Goal: Entertainment & Leisure: Browse casually

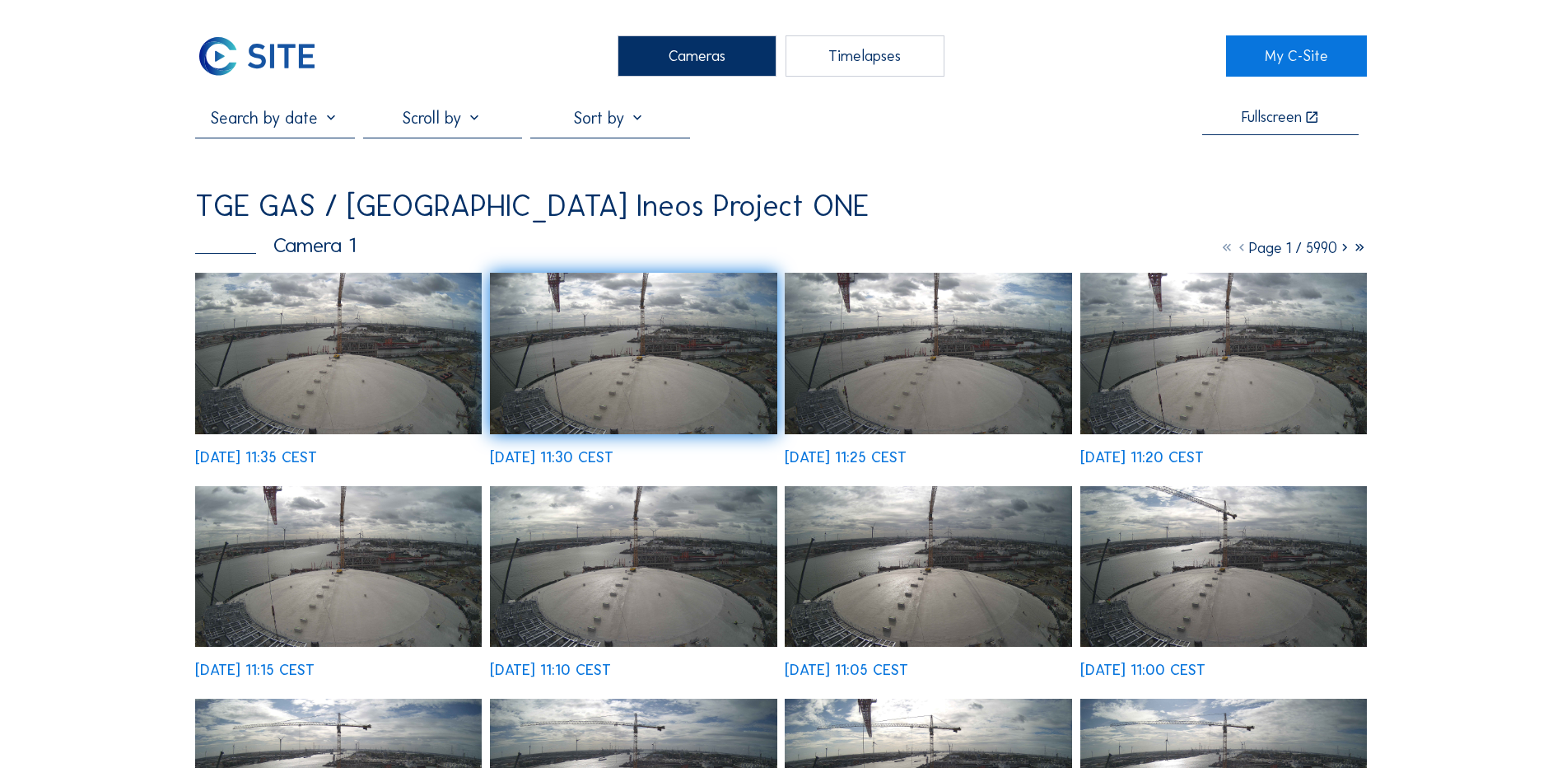
click at [866, 172] on div "Fullscreen TGE GAS / [GEOGRAPHIC_DATA] Ineos Project ONE Camera 1 Page 1 / 5990…" at bounding box center [781, 606] width 1172 height 996
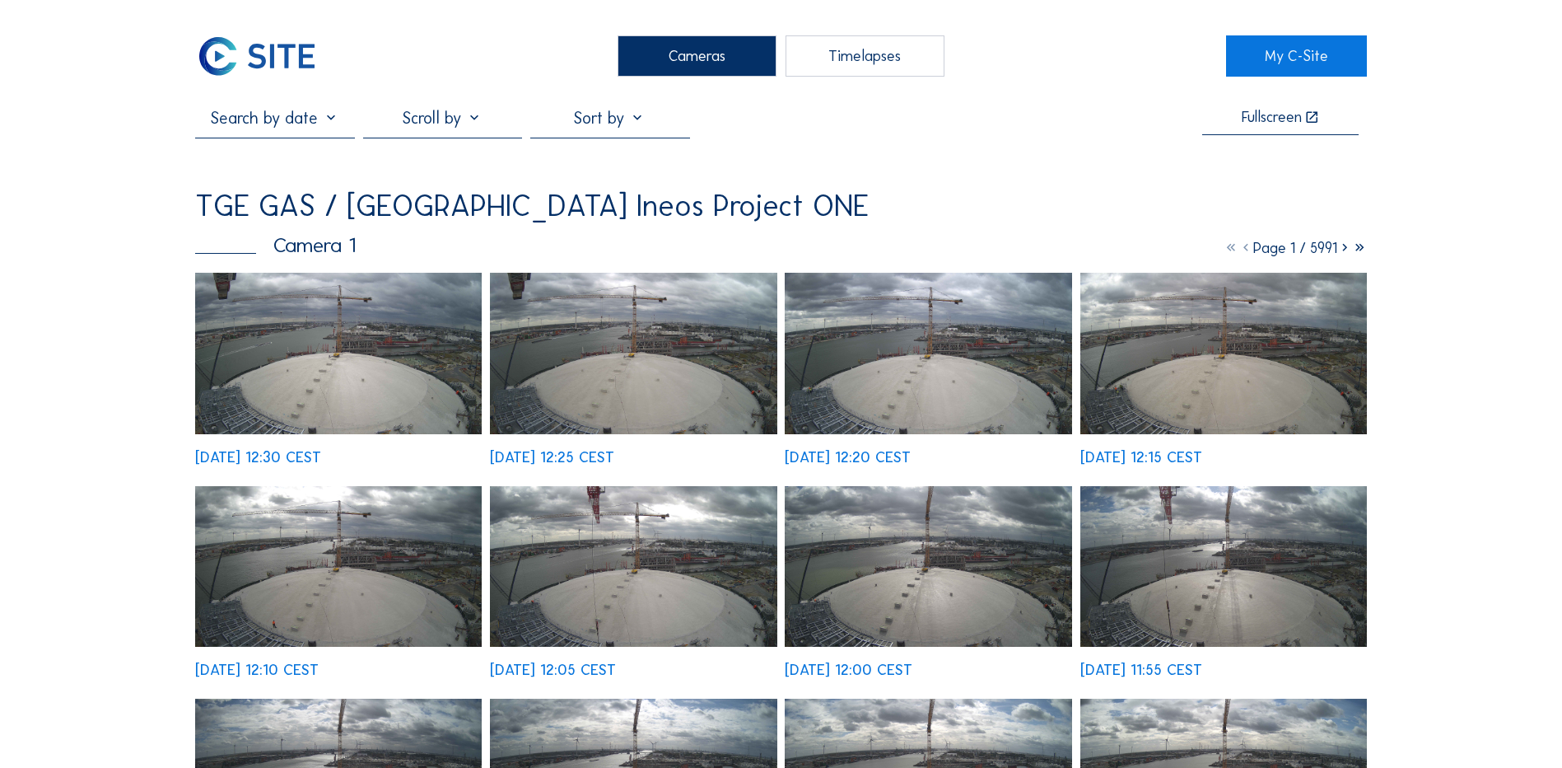
click at [274, 346] on img at bounding box center [338, 353] width 287 height 161
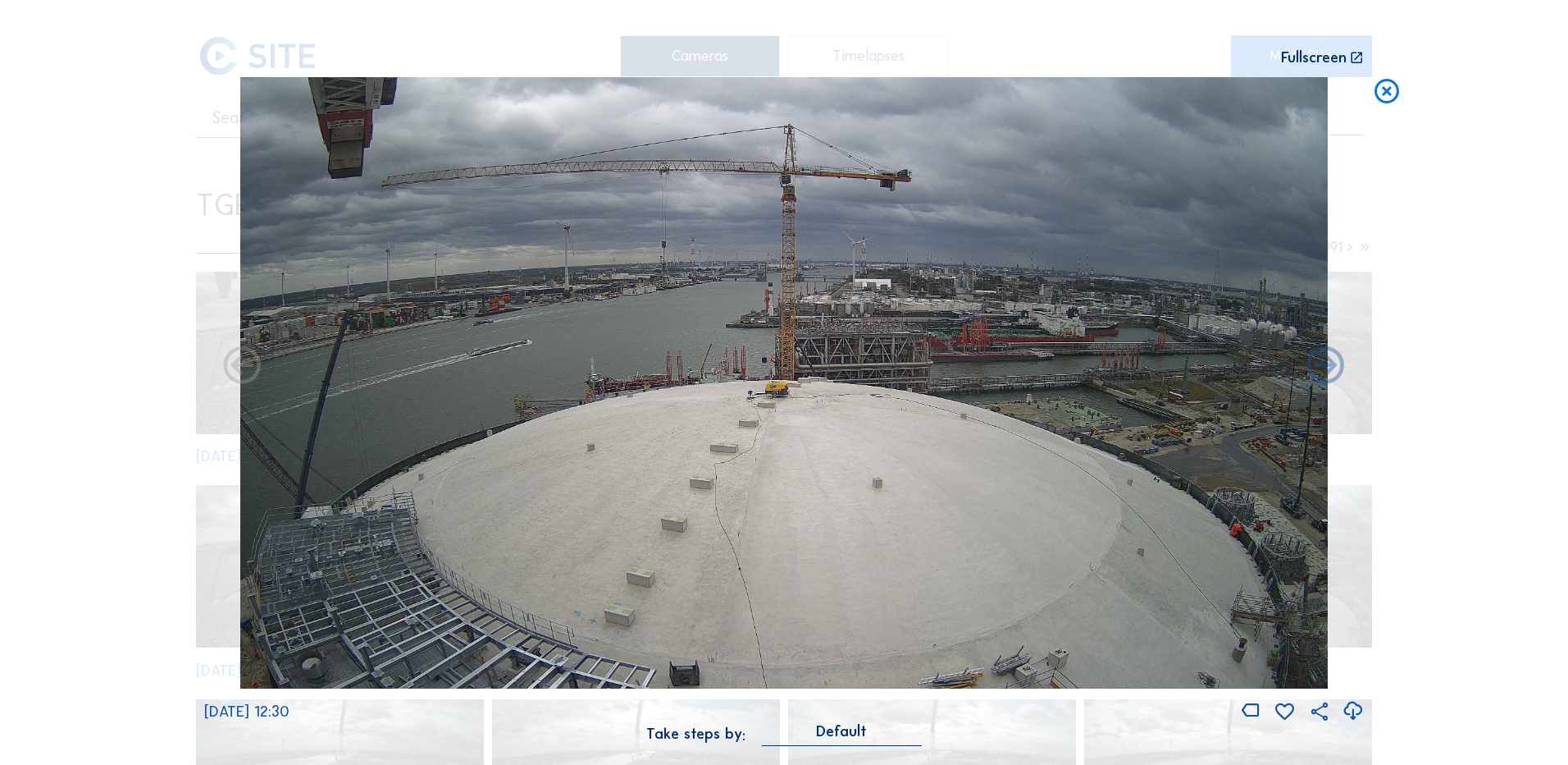
click at [1384, 95] on icon at bounding box center [1387, 92] width 30 height 30
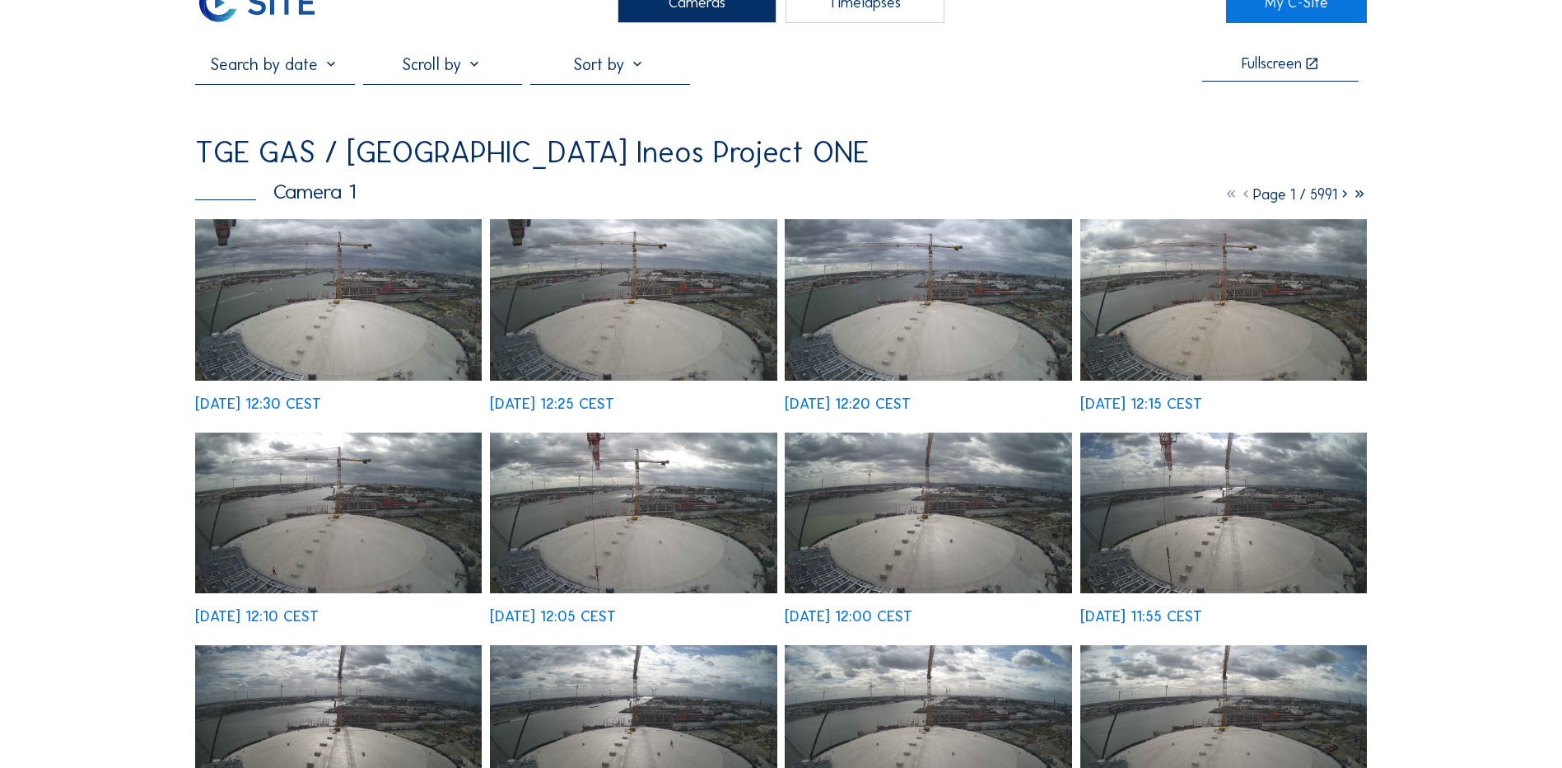
scroll to position [82, 0]
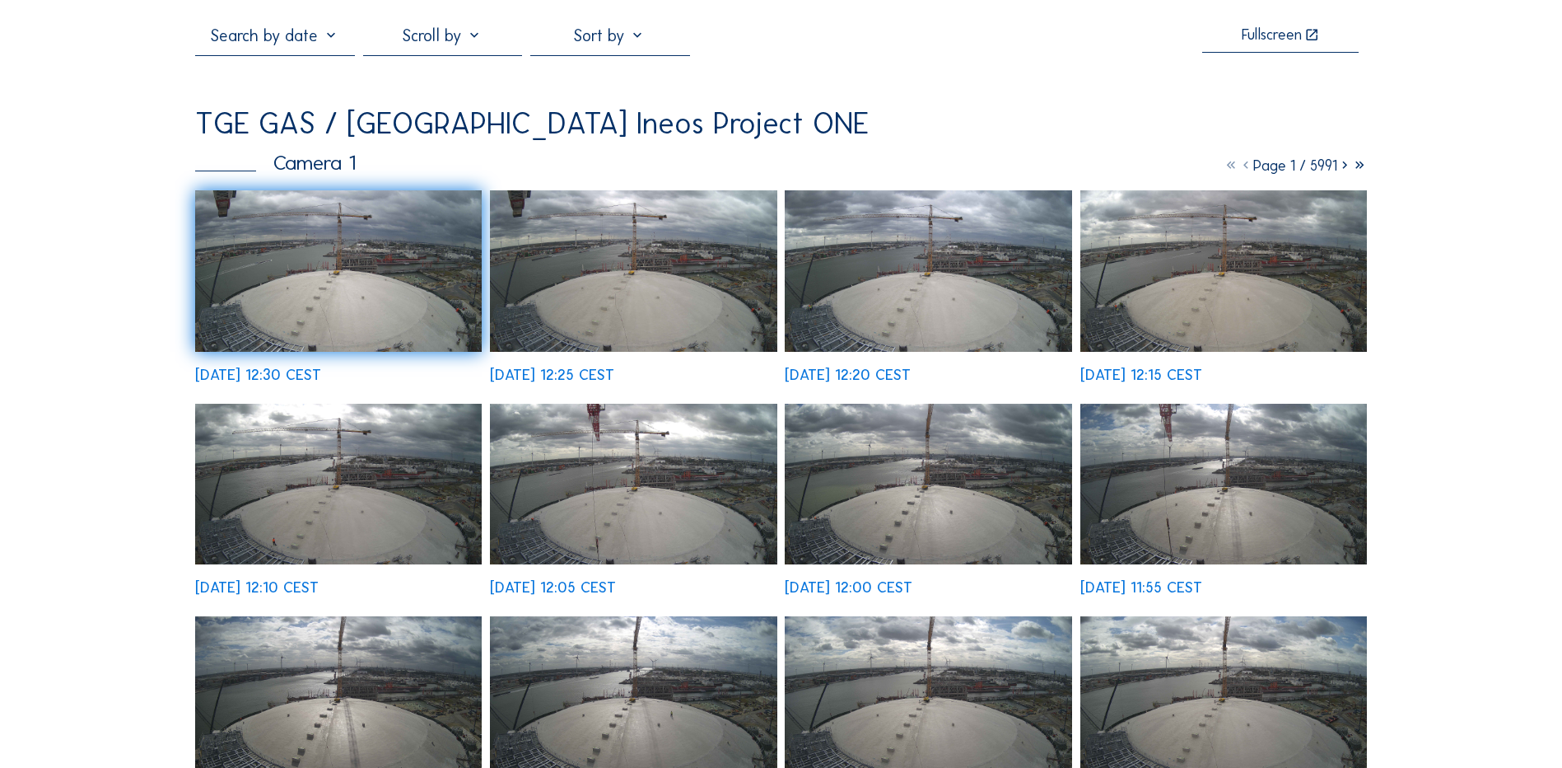
click at [1338, 138] on div "TGE GAS / [GEOGRAPHIC_DATA] Ineos Project ONE" at bounding box center [781, 124] width 1172 height 30
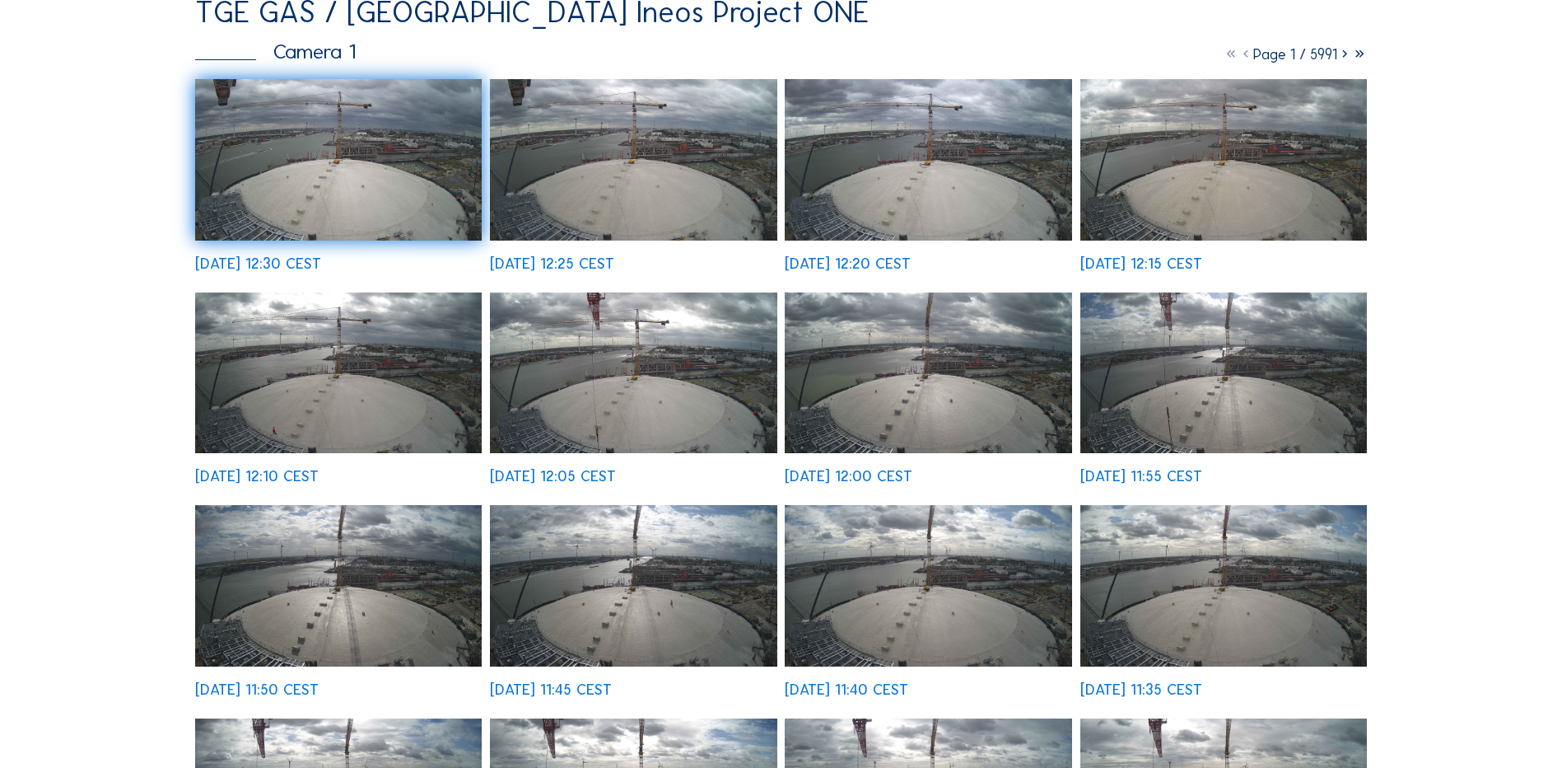
scroll to position [165, 0]
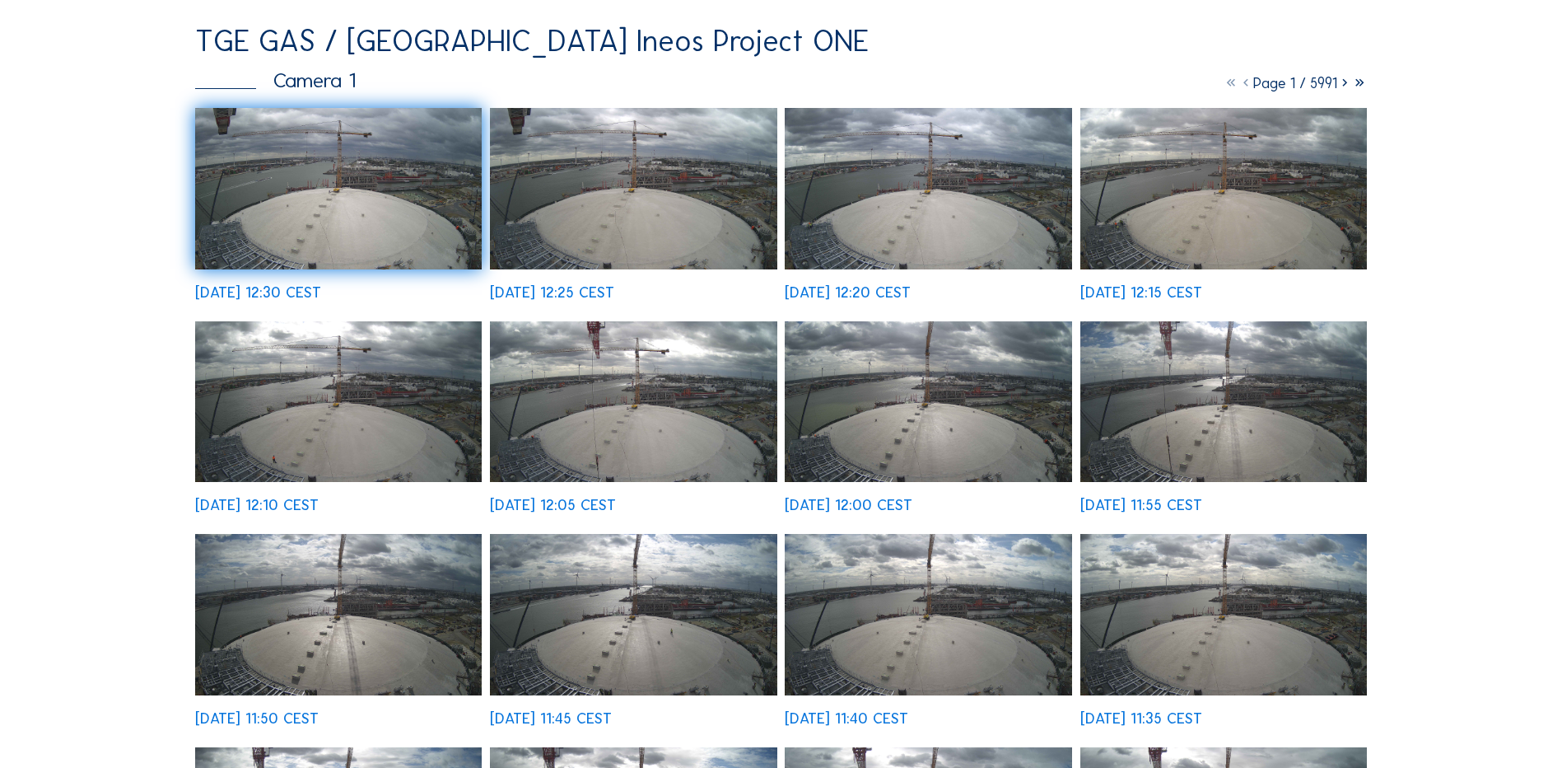
click at [1493, 186] on div "Cameras Timelapses My C-Site Fullscreen TGE GAS / Antwerpen Ineos Project ONE C…" at bounding box center [781, 748] width 1562 height 1826
